Goal: Transaction & Acquisition: Purchase product/service

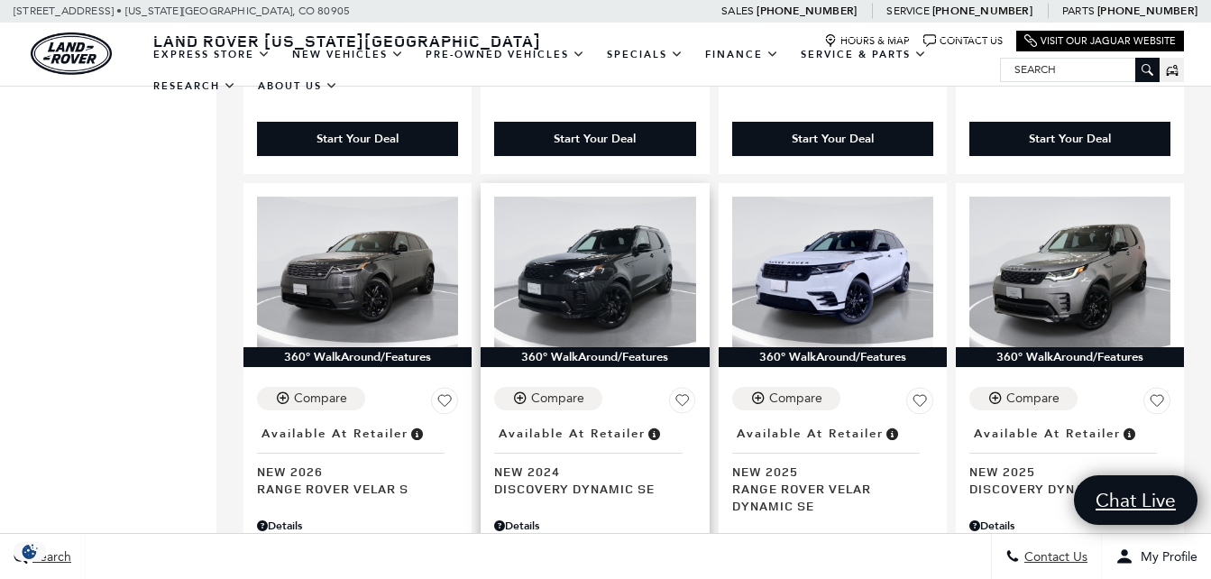
scroll to position [2526, 0]
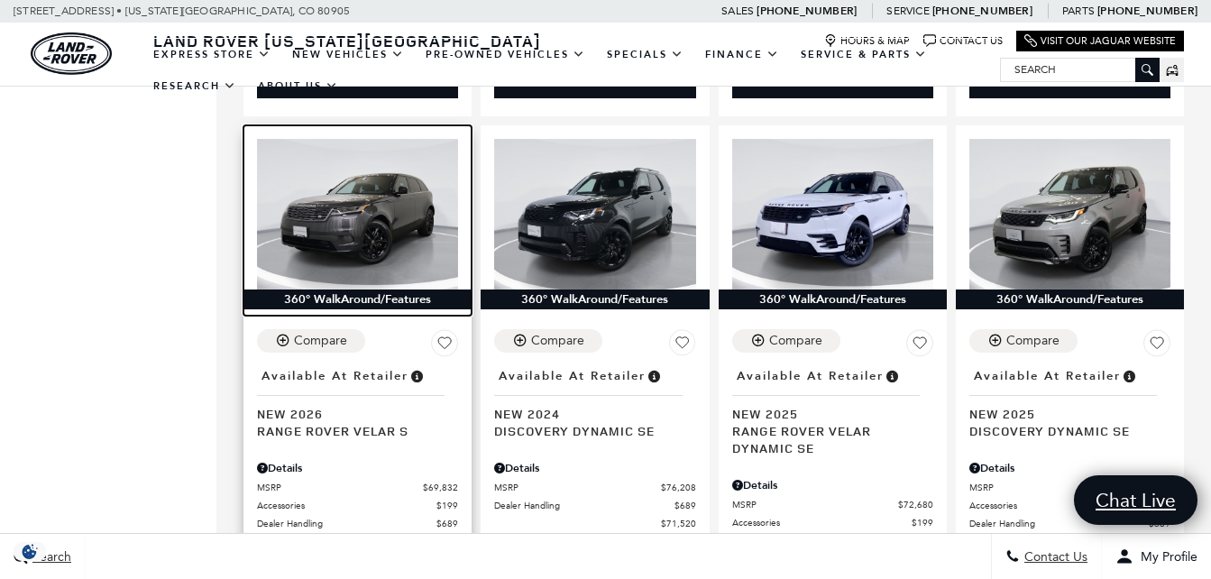
click at [310, 201] on img at bounding box center [357, 214] width 201 height 151
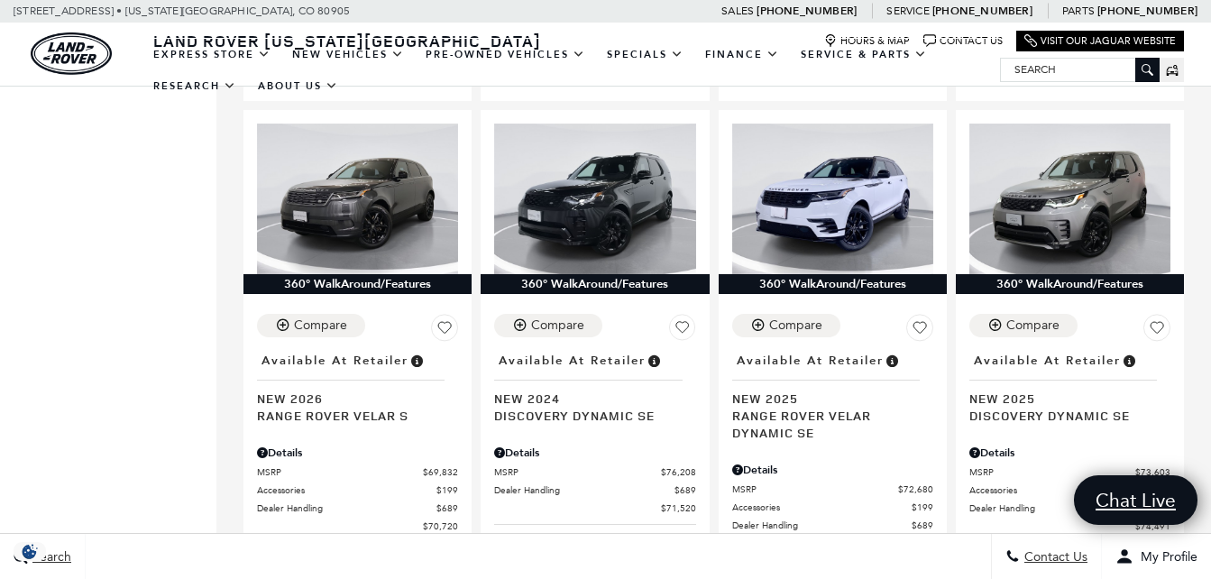
scroll to position [2526, 0]
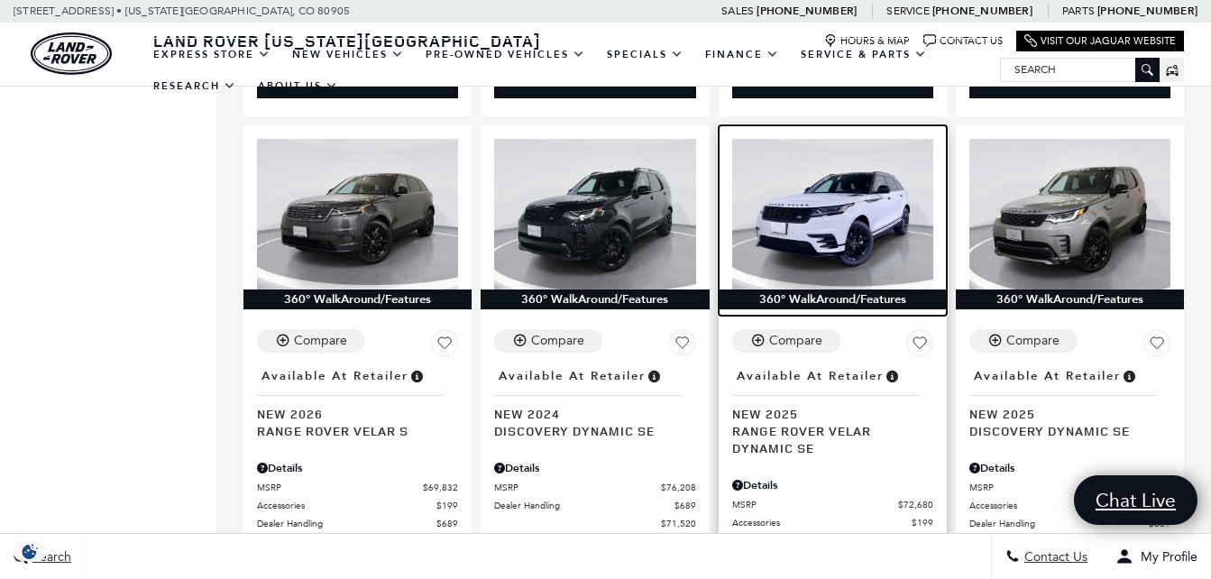
click at [800, 256] on img at bounding box center [832, 214] width 201 height 151
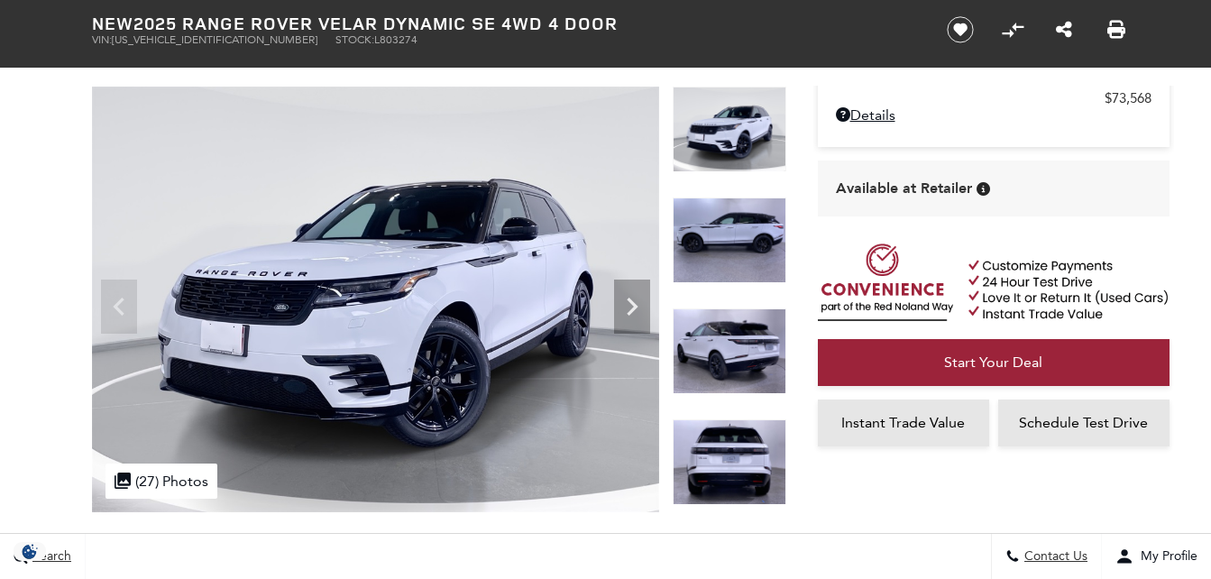
scroll to position [180, 0]
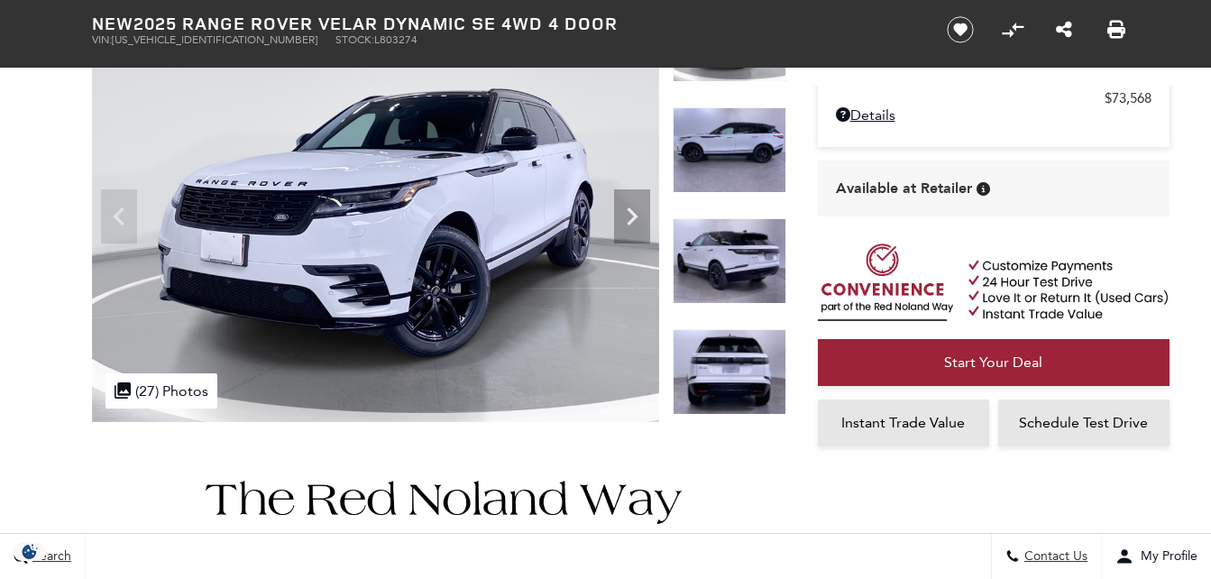
click at [752, 148] on img at bounding box center [730, 150] width 114 height 86
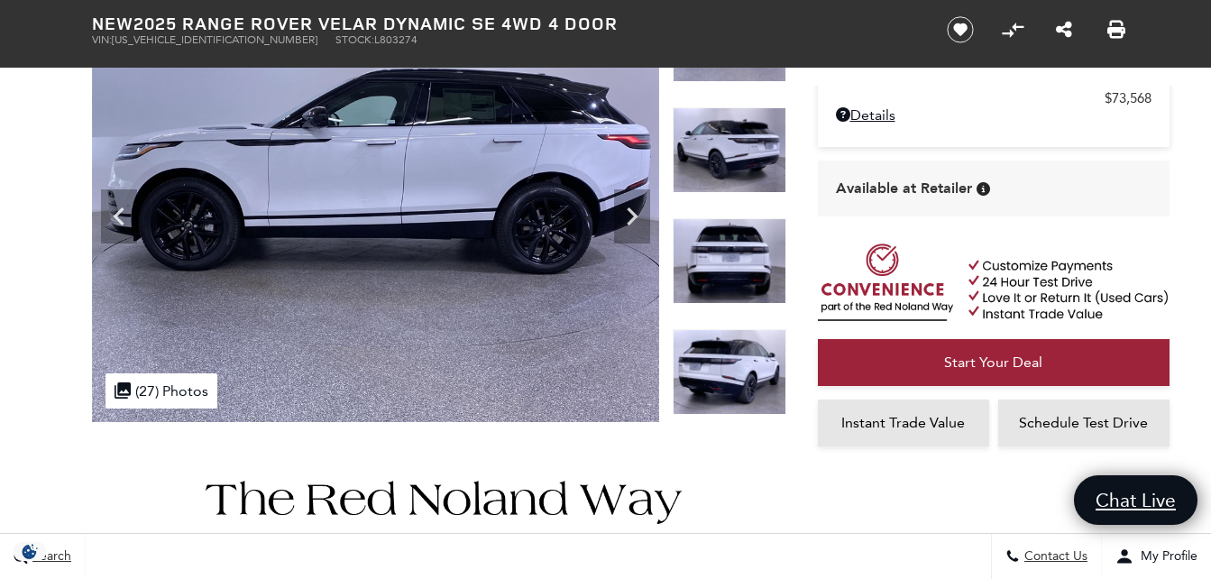
scroll to position [90, 0]
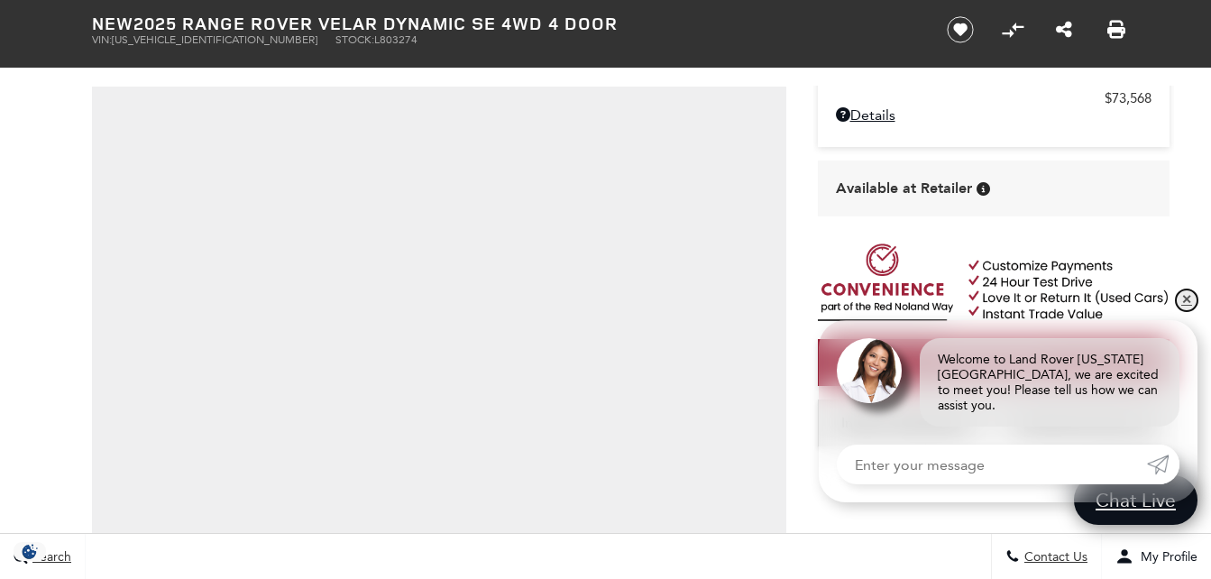
click at [1178, 311] on link "✕" at bounding box center [1187, 301] width 22 height 22
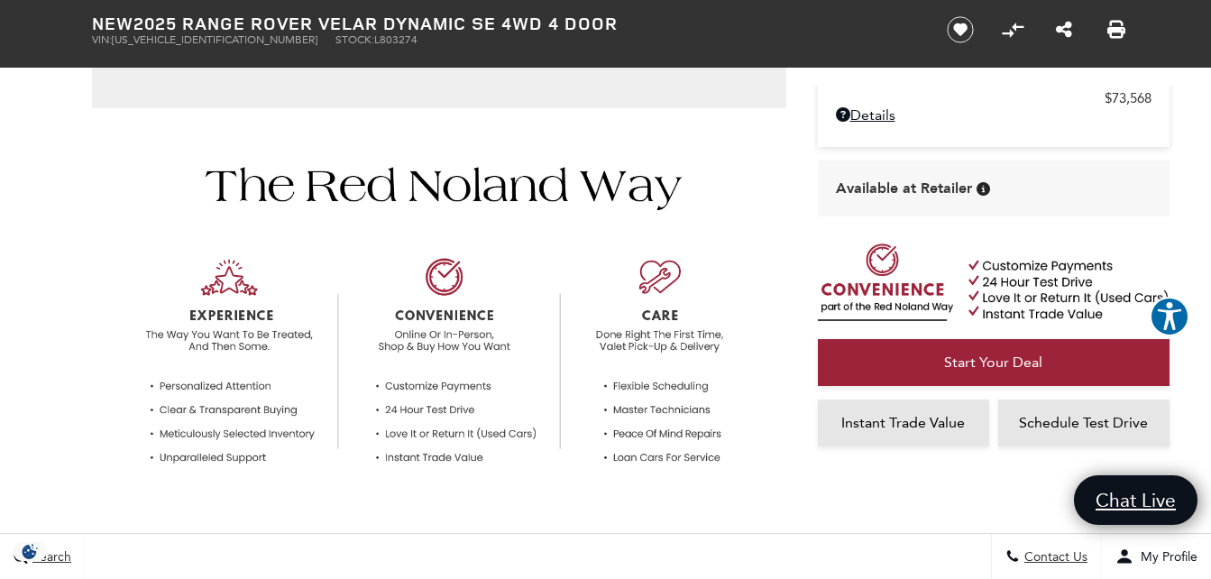
scroll to position [596, 0]
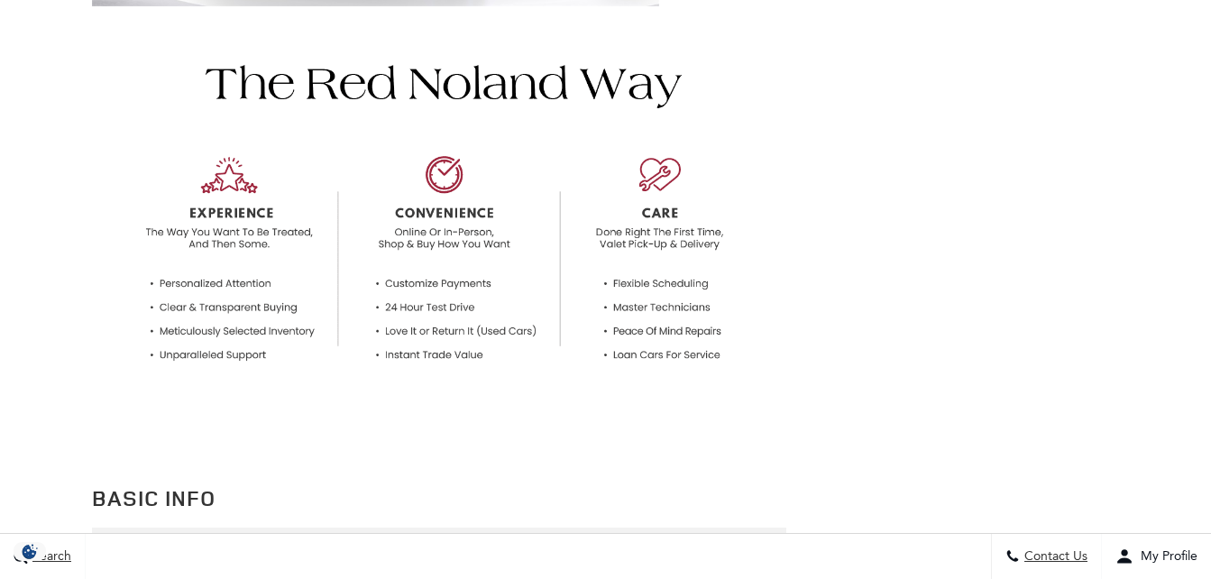
scroll to position [55, 0]
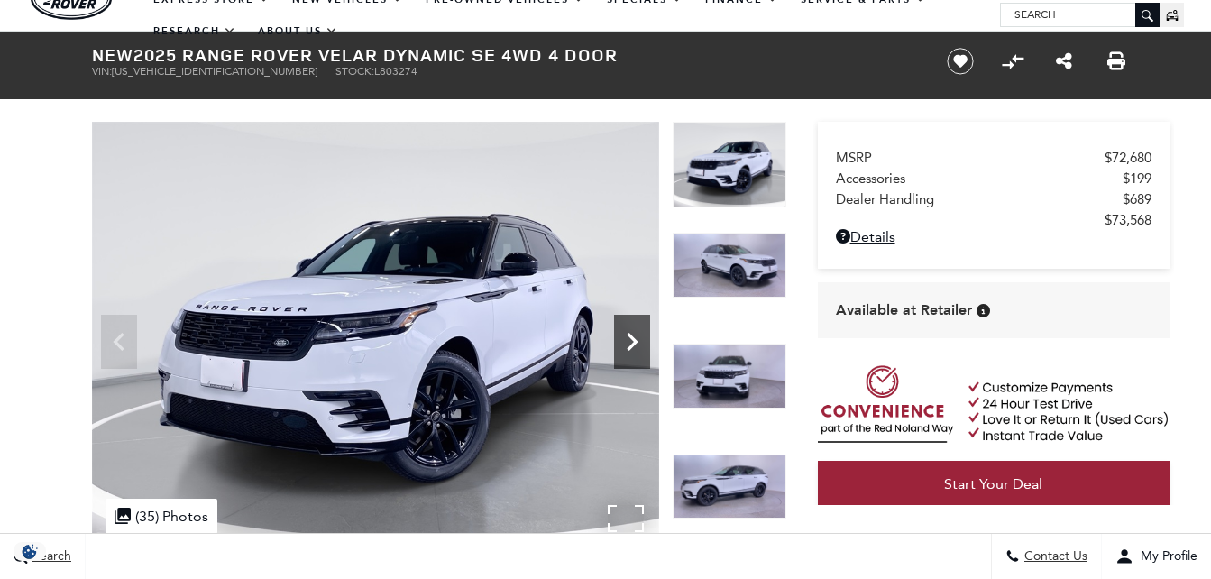
click at [630, 344] on icon "Next" at bounding box center [632, 342] width 36 height 36
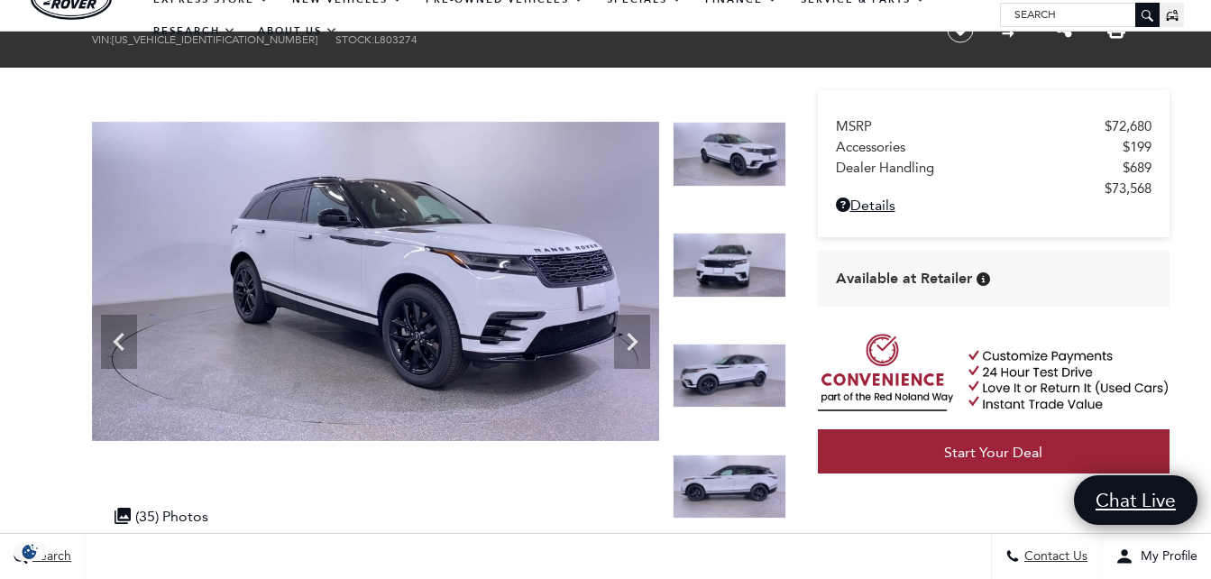
scroll to position [145, 0]
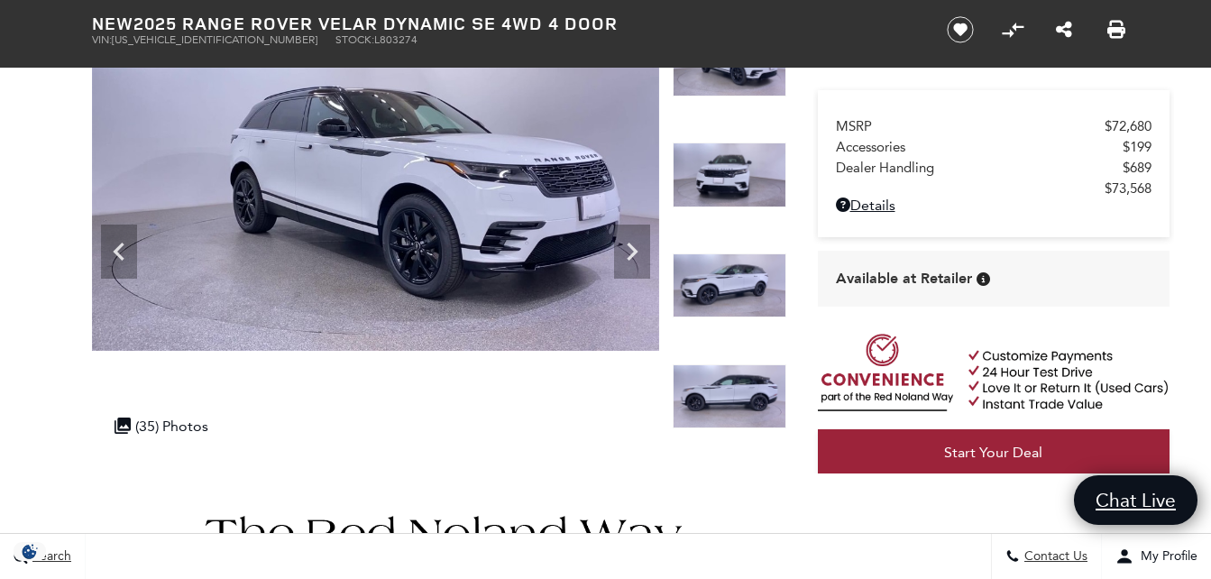
click at [725, 275] on img at bounding box center [730, 285] width 114 height 65
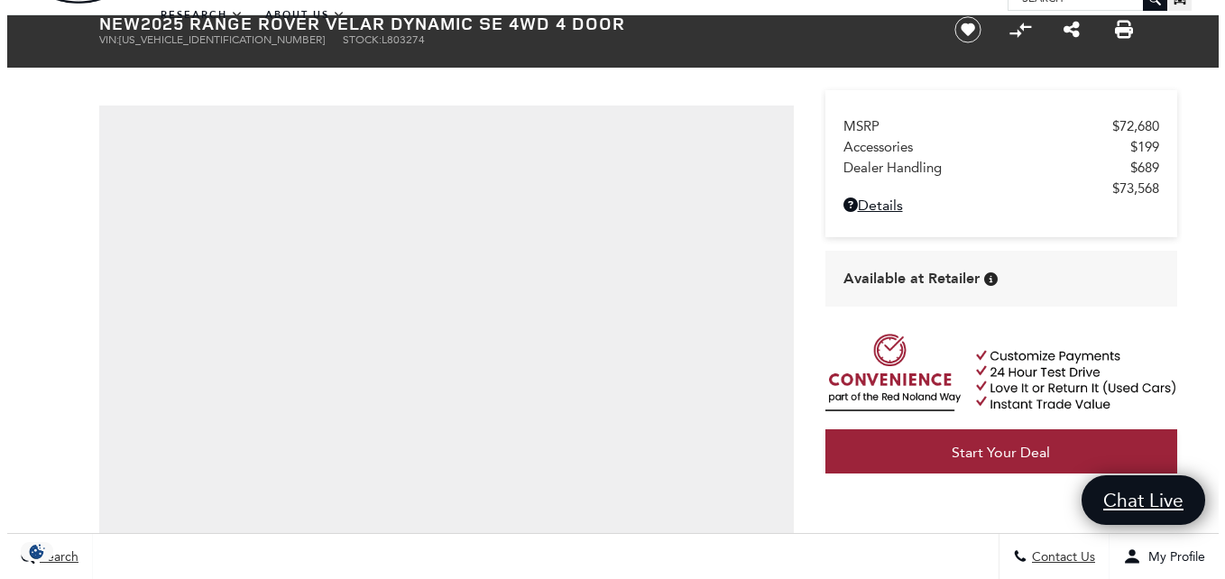
scroll to position [180, 0]
